Goal: Find specific page/section: Find specific page/section

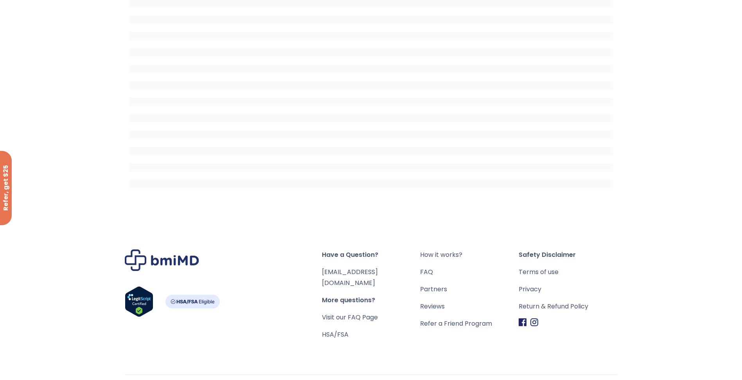
scroll to position [36, 0]
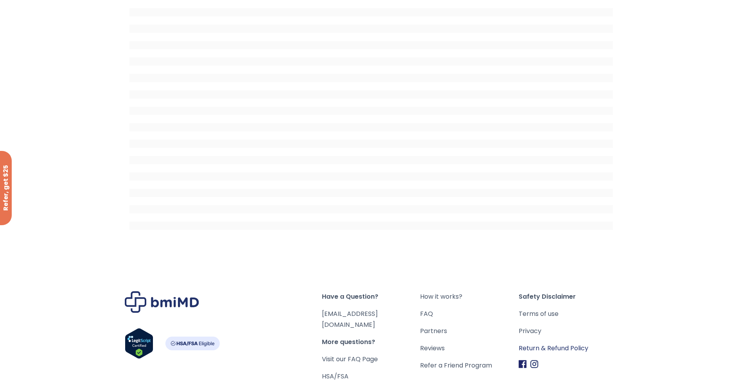
click at [543, 347] on link "Return & Refund Policy" at bounding box center [568, 348] width 99 height 11
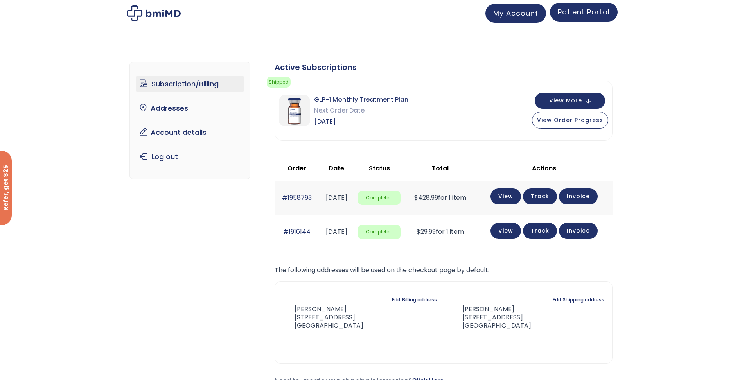
click at [582, 15] on span "Patient Portal" at bounding box center [584, 12] width 52 height 10
click at [518, 14] on span "My Account" at bounding box center [515, 12] width 45 height 10
